Goal: Navigation & Orientation: Find specific page/section

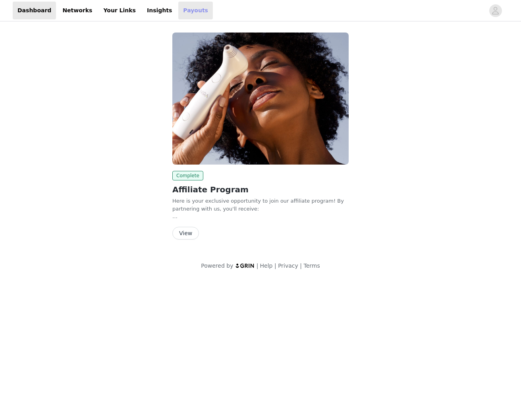
click at [178, 11] on link "Payouts" at bounding box center [195, 11] width 35 height 18
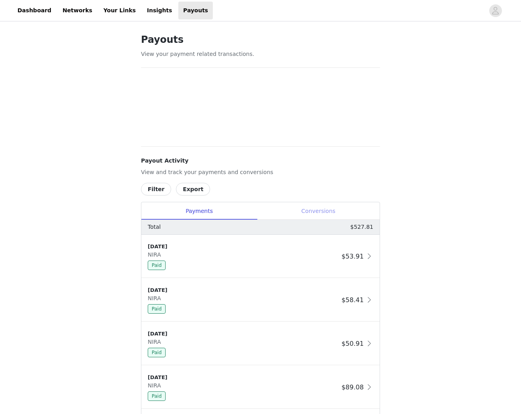
click at [333, 219] on div "Conversions" at bounding box center [318, 211] width 123 height 18
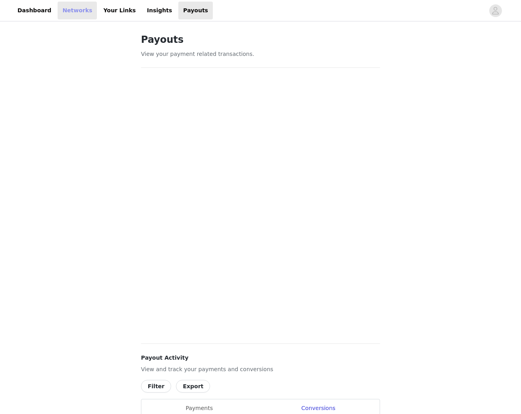
click at [86, 14] on link "Networks" at bounding box center [77, 11] width 39 height 18
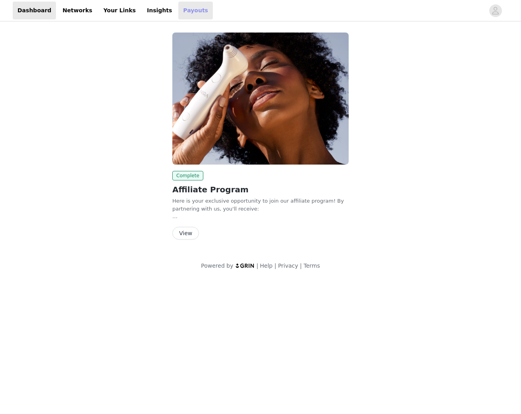
click at [178, 10] on link "Payouts" at bounding box center [195, 11] width 35 height 18
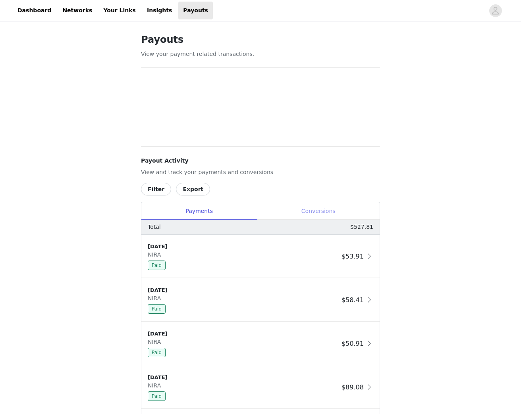
click at [334, 212] on div "Conversions" at bounding box center [318, 211] width 123 height 18
